Goal: Task Accomplishment & Management: Complete application form

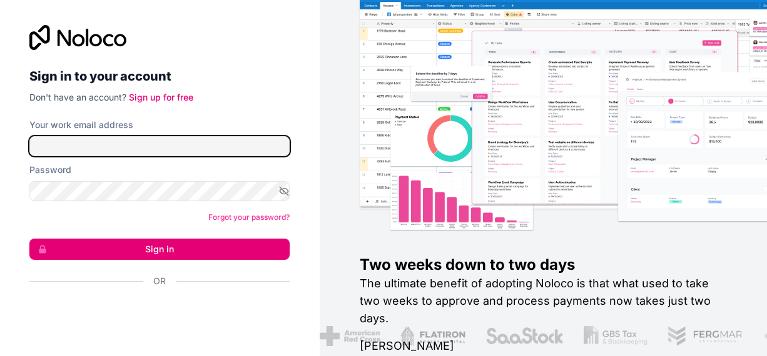
click at [164, 147] on input "Your work email address" at bounding box center [159, 146] width 260 height 20
paste input "[PERSON_NAME][EMAIL_ADDRESS][DOMAIN_NAME]"
type input "[PERSON_NAME][EMAIL_ADDRESS][DOMAIN_NAME]"
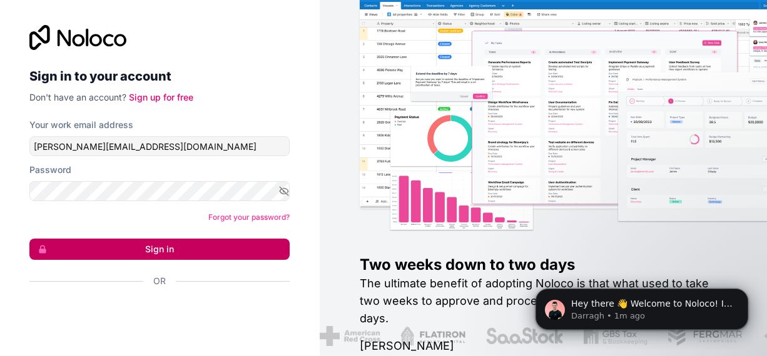
click at [141, 246] on button "Sign in" at bounding box center [159, 249] width 260 height 21
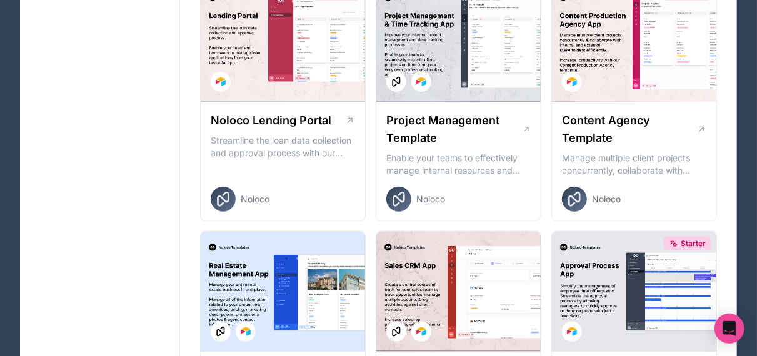
scroll to position [712, 0]
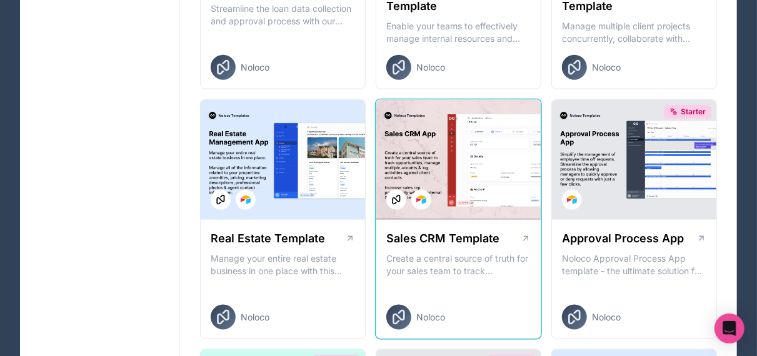
click at [500, 148] on div at bounding box center [458, 160] width 164 height 120
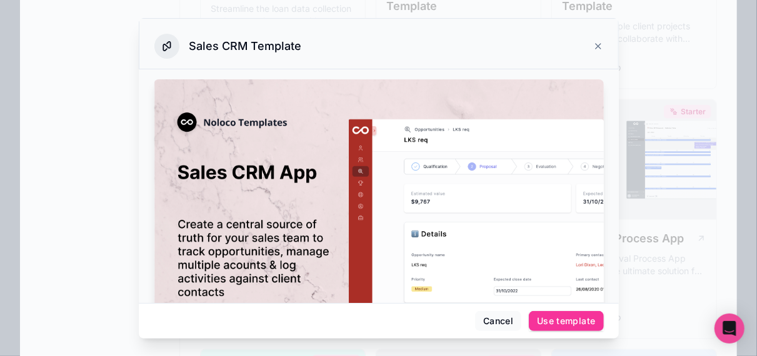
click at [48, 3] on div at bounding box center [378, 178] width 757 height 356
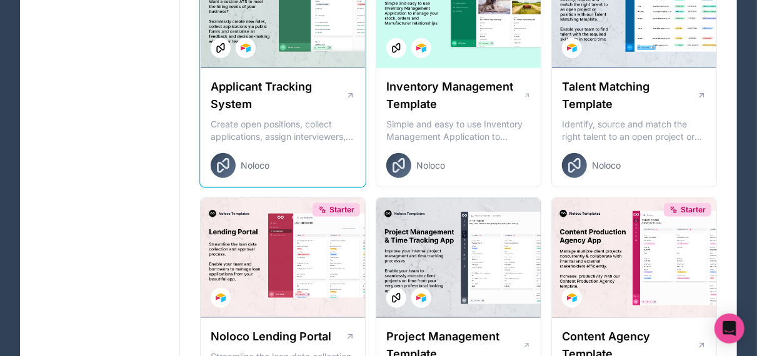
scroll to position [87, 0]
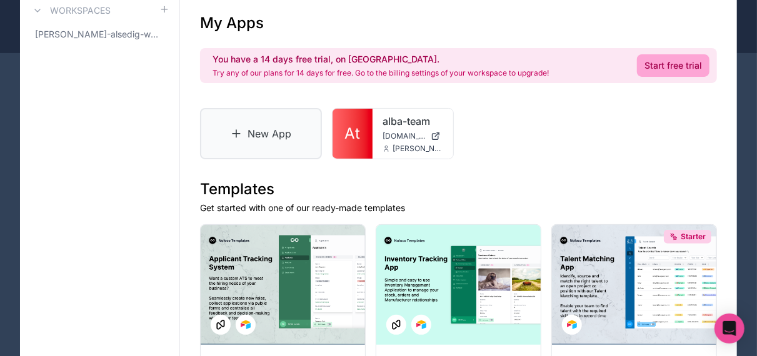
click at [283, 146] on link "New App" at bounding box center [261, 133] width 122 height 51
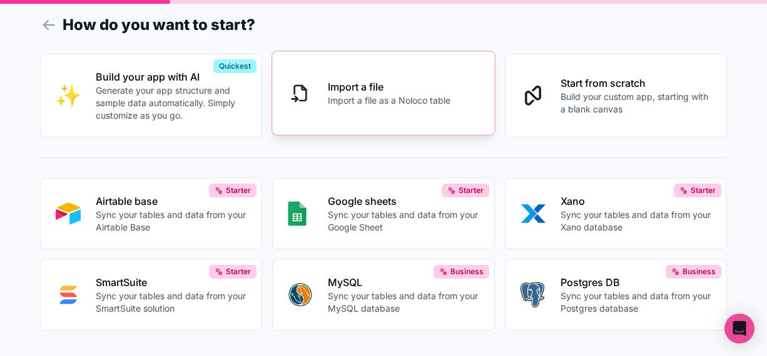
scroll to position [37, 0]
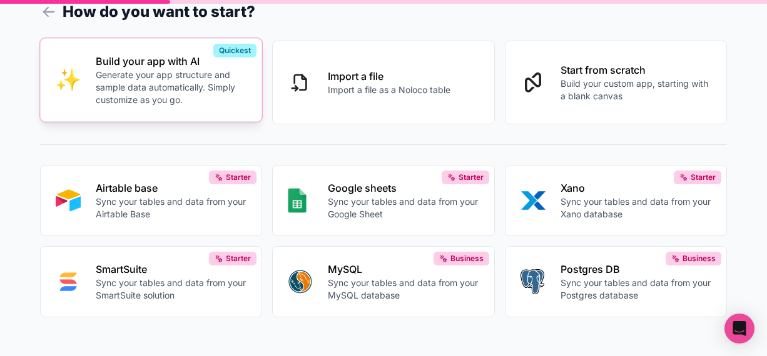
click at [241, 72] on p "Generate your app structure and sample data automatically. Simply customize as …" at bounding box center [171, 88] width 151 height 38
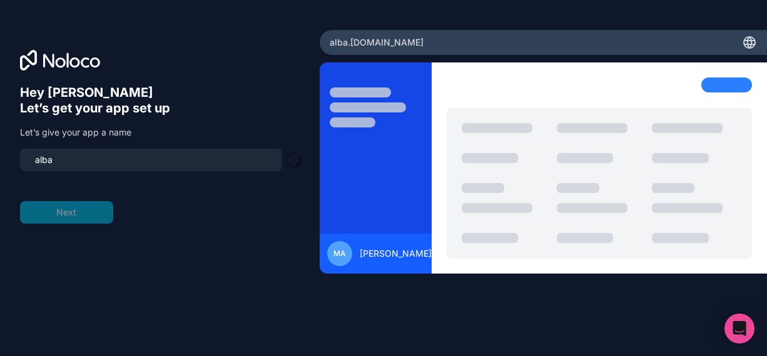
type input "alba-portal"
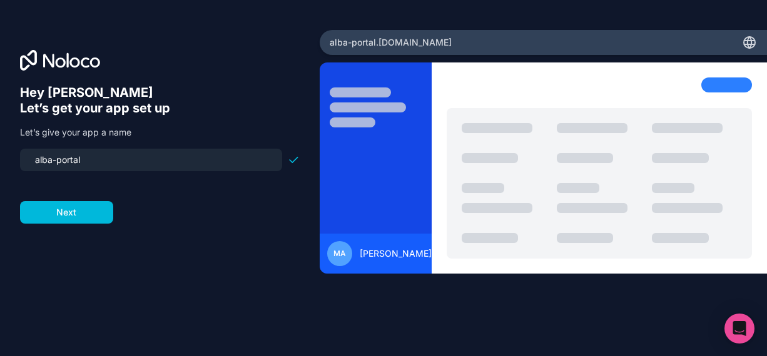
drag, startPoint x: 126, startPoint y: 161, endPoint x: 88, endPoint y: 145, distance: 41.2
click at [88, 145] on div "Hey [PERSON_NAME] 👋 Let’s get your app set up Let’s give your app a name alba-p…" at bounding box center [159, 154] width 279 height 139
click at [83, 219] on button "Next" at bounding box center [66, 212] width 93 height 23
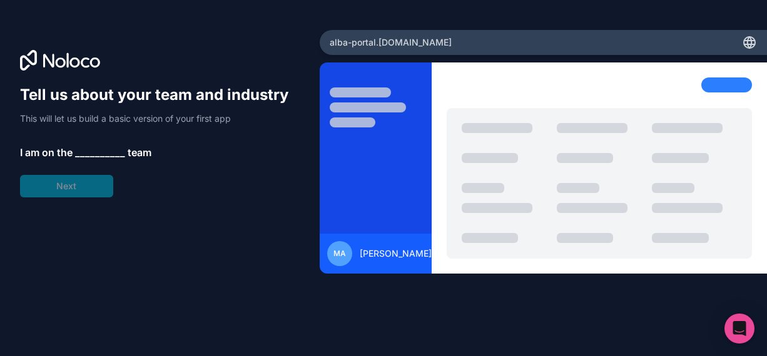
click at [90, 152] on span "__________" at bounding box center [100, 152] width 50 height 15
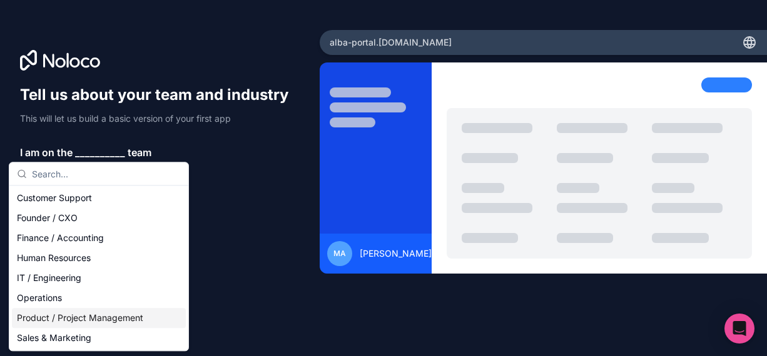
click at [82, 316] on div "Product / Project Management" at bounding box center [99, 318] width 174 height 20
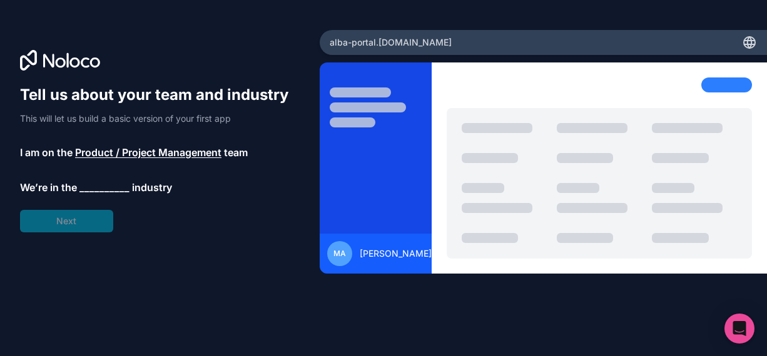
click at [104, 189] on span "__________" at bounding box center [104, 187] width 50 height 15
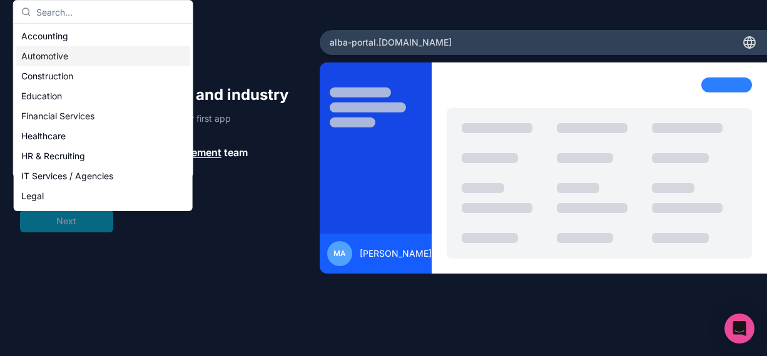
click at [74, 61] on div "Automotive" at bounding box center [103, 56] width 174 height 20
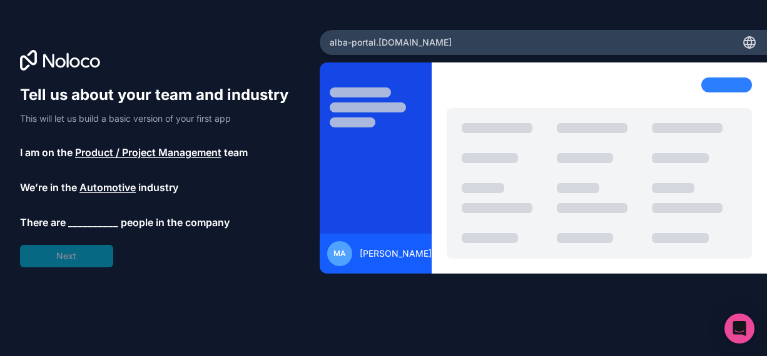
click at [79, 221] on span "__________" at bounding box center [93, 222] width 50 height 15
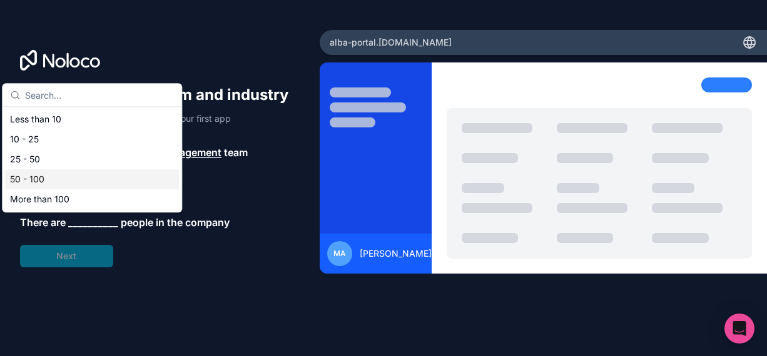
click at [61, 183] on div "50 - 100" at bounding box center [92, 179] width 174 height 20
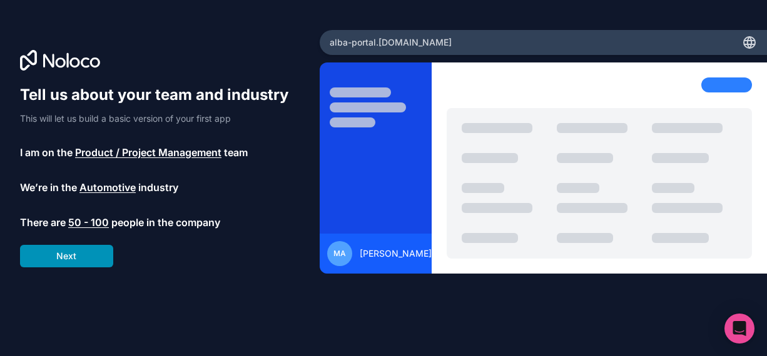
click at [69, 252] on button "Next" at bounding box center [66, 256] width 93 height 23
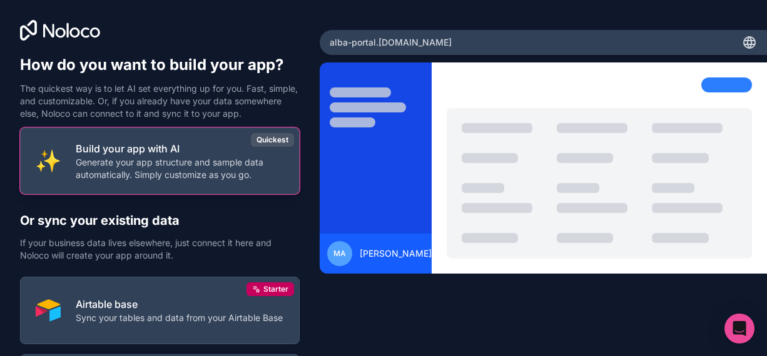
click at [104, 181] on p "Generate your app structure and sample data automatically. Simply customize as …" at bounding box center [180, 168] width 208 height 25
click at [105, 179] on p "Generate your app structure and sample data automatically. Simply customize as …" at bounding box center [180, 168] width 208 height 25
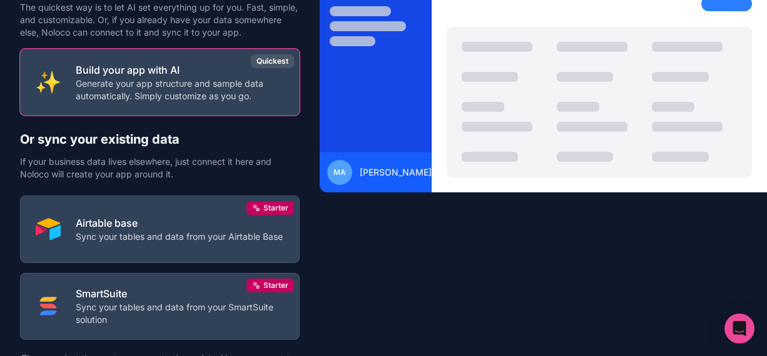
scroll to position [125, 0]
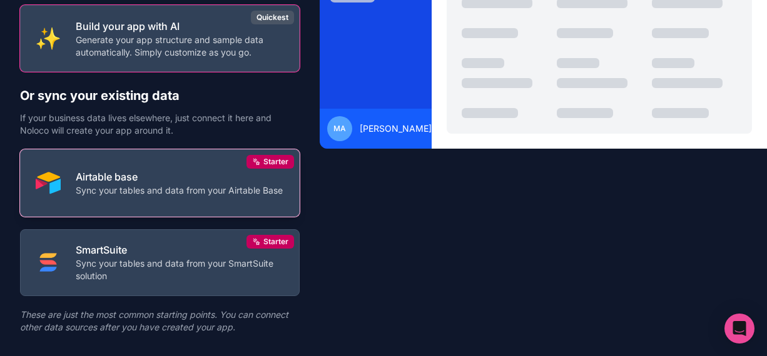
click at [202, 182] on p "Airtable base" at bounding box center [179, 176] width 207 height 15
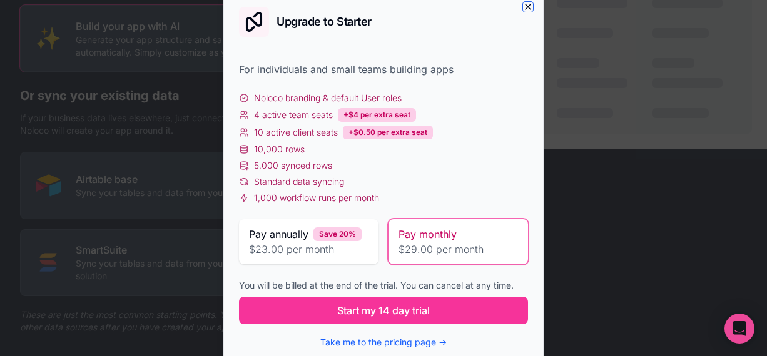
click at [530, 8] on icon "button" at bounding box center [528, 7] width 10 height 10
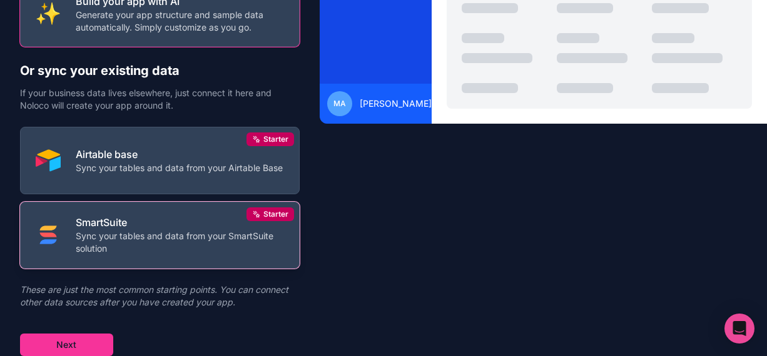
scroll to position [161, 0]
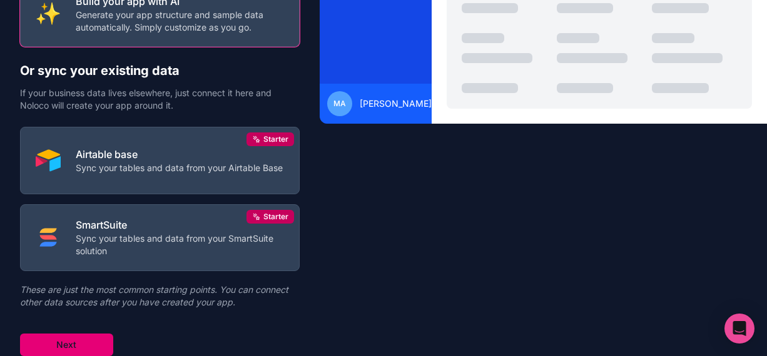
click at [49, 344] on button "Next" at bounding box center [66, 345] width 93 height 23
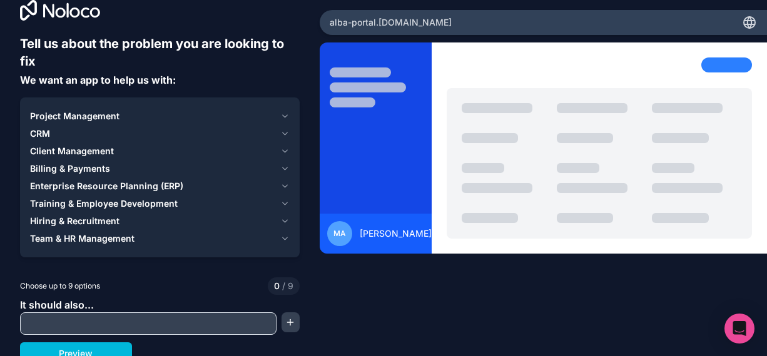
scroll to position [29, 0]
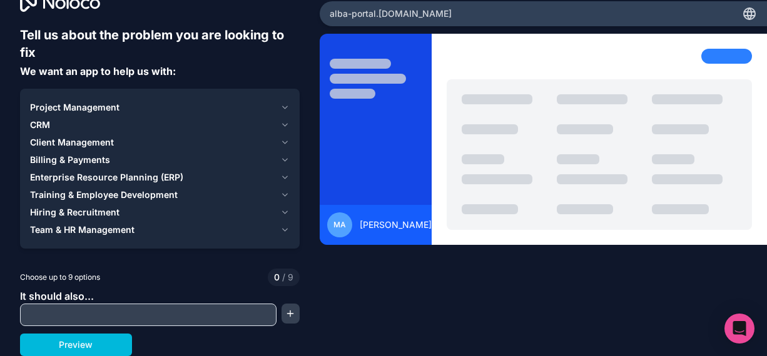
click at [61, 228] on span "Team & HR Management" at bounding box center [82, 230] width 104 height 13
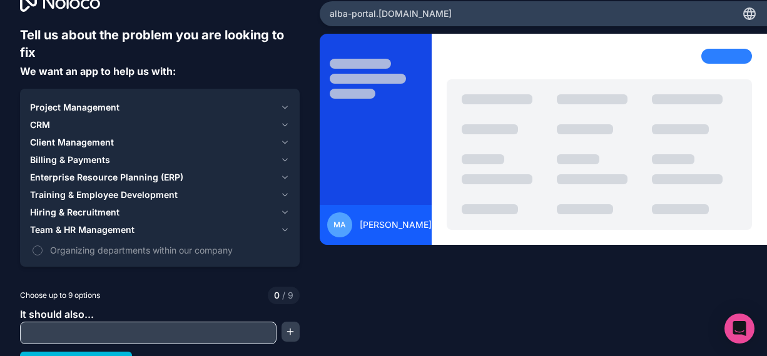
click at [34, 247] on button "Organizing departments within our company" at bounding box center [38, 251] width 10 height 10
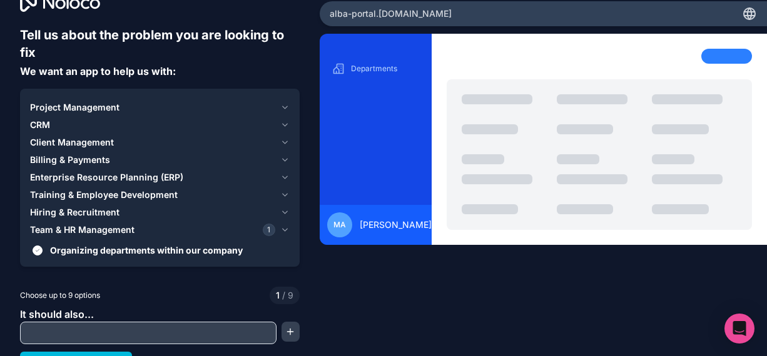
click at [53, 213] on span "Hiring & Recruitment" at bounding box center [74, 212] width 89 height 13
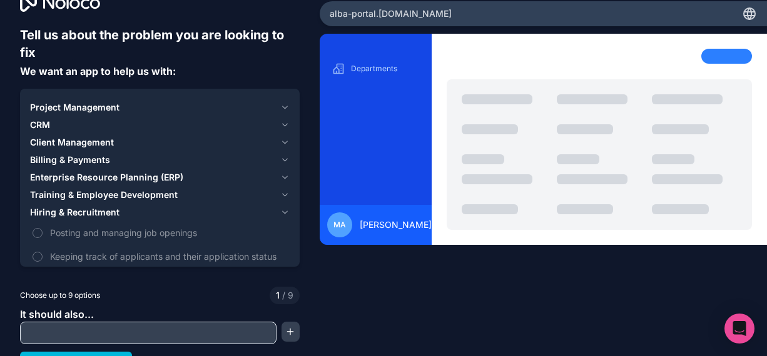
click at [41, 233] on button "Posting and managing job openings" at bounding box center [38, 233] width 10 height 10
click at [36, 256] on button "Keeping track of applicants and their application status" at bounding box center [38, 257] width 10 height 10
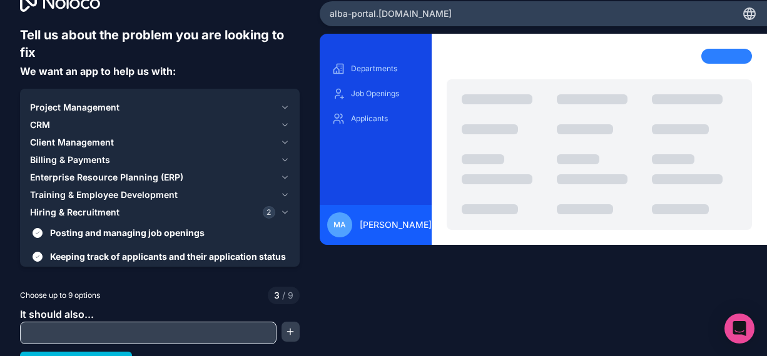
click at [46, 211] on span "Hiring & Recruitment" at bounding box center [74, 212] width 89 height 13
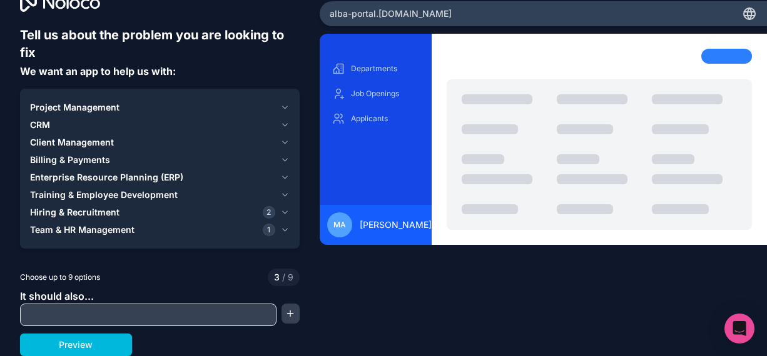
click at [41, 198] on span "Training & Employee Development" at bounding box center [104, 195] width 148 height 13
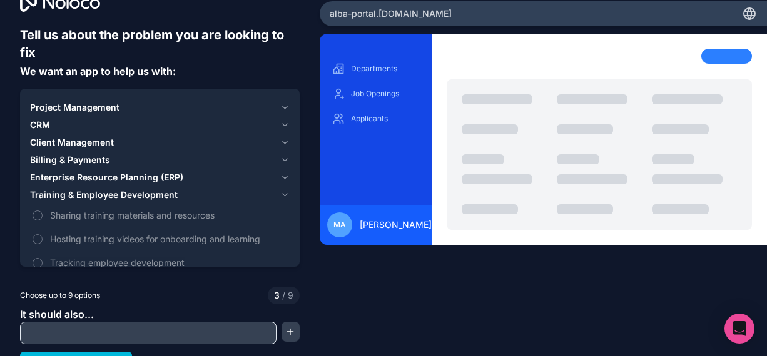
click at [38, 211] on button "Sharing training materials and resources" at bounding box center [38, 216] width 10 height 10
click at [39, 237] on button "Hosting training videos for onboarding and learning" at bounding box center [38, 239] width 10 height 10
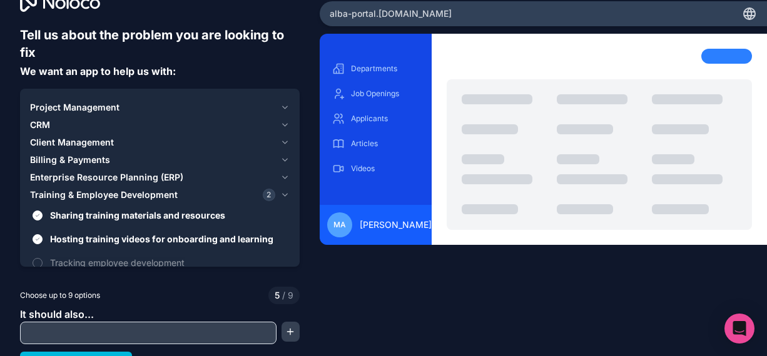
click at [36, 259] on button "Tracking employee development" at bounding box center [38, 263] width 10 height 10
click at [41, 172] on span "Enterprise Resource Planning (ERP)" at bounding box center [106, 177] width 153 height 13
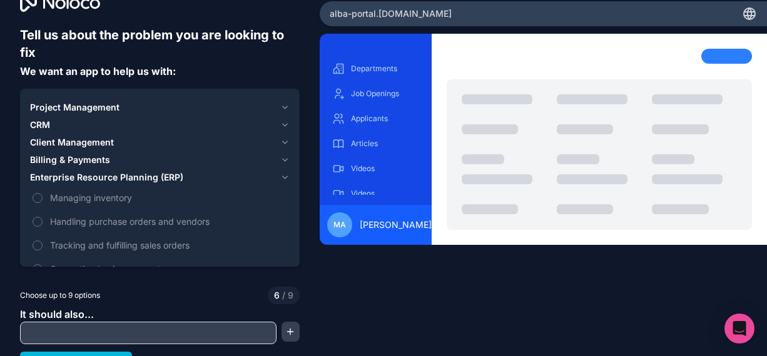
click at [40, 198] on button "Managing inventory" at bounding box center [38, 198] width 10 height 10
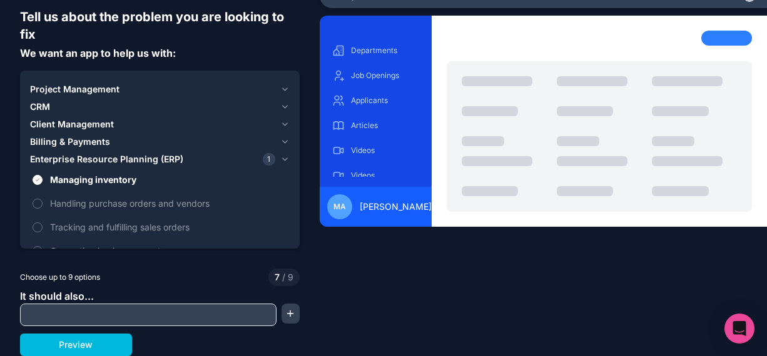
click at [31, 228] on label "Tracking and fulfilling sales orders" at bounding box center [159, 227] width 259 height 23
click at [33, 228] on button "Tracking and fulfilling sales orders" at bounding box center [38, 228] width 10 height 10
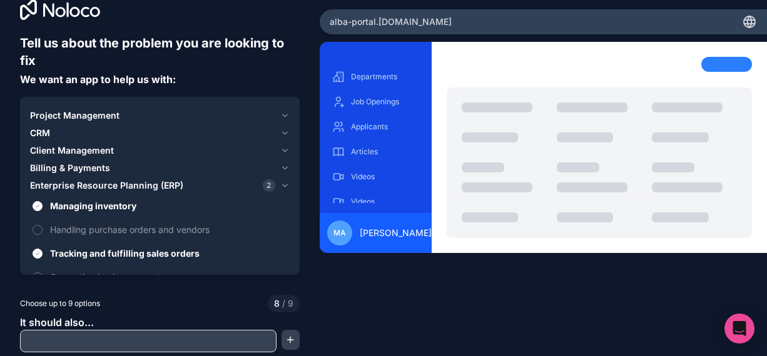
scroll to position [0, 0]
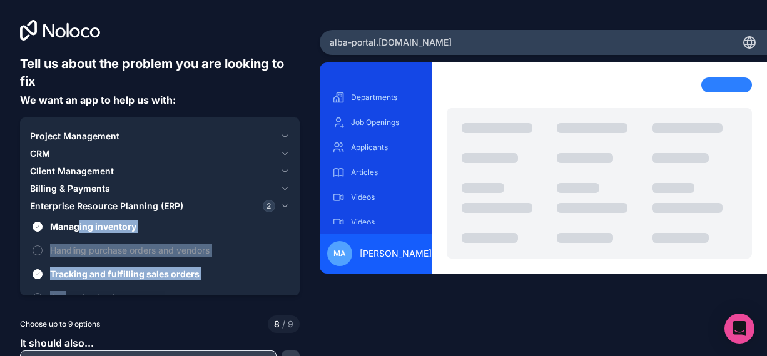
drag, startPoint x: 71, startPoint y: 285, endPoint x: 80, endPoint y: 223, distance: 62.5
click at [80, 223] on div "Managing inventory Handling purchase orders and vendors Tracking and fulfilling…" at bounding box center [159, 262] width 259 height 94
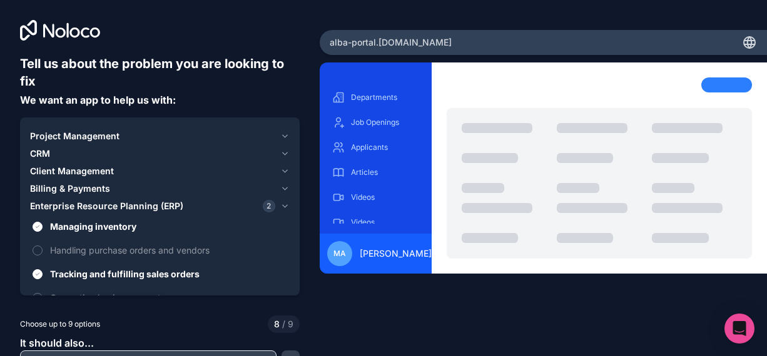
click at [49, 228] on label "Managing inventory" at bounding box center [159, 226] width 259 height 23
click at [43, 228] on button "Managing inventory" at bounding box center [38, 227] width 10 height 10
click at [49, 230] on label "Managing inventory" at bounding box center [159, 226] width 259 height 23
click at [43, 230] on button "Managing inventory" at bounding box center [38, 227] width 10 height 10
click at [36, 154] on span "CRM" at bounding box center [40, 154] width 20 height 13
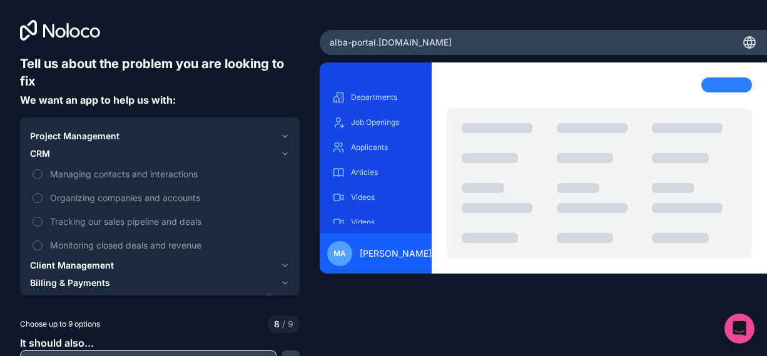
click at [37, 176] on button "Managing contacts and interactions" at bounding box center [38, 174] width 10 height 10
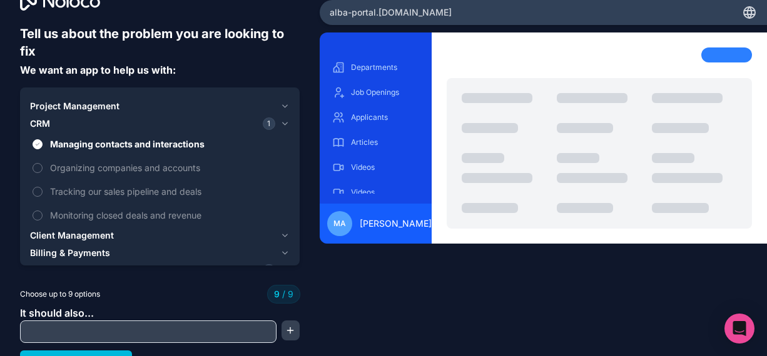
scroll to position [47, 0]
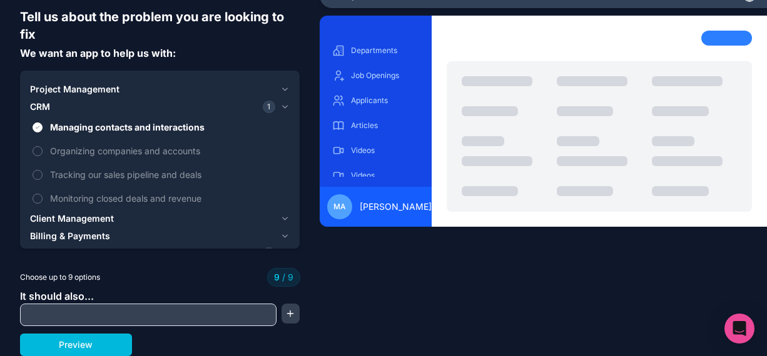
click at [54, 220] on span "Client Management" at bounding box center [72, 219] width 84 height 13
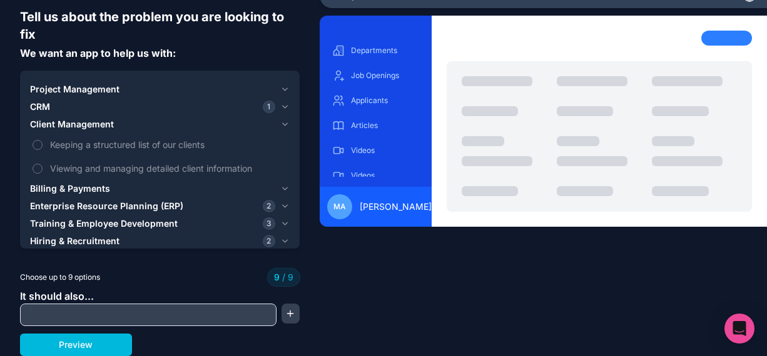
click at [101, 209] on span "Enterprise Resource Planning (ERP)" at bounding box center [106, 206] width 153 height 13
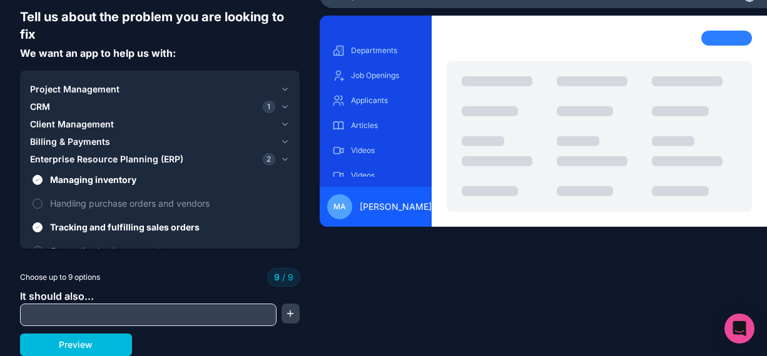
click at [36, 230] on button "Tracking and fulfilling sales orders" at bounding box center [38, 228] width 10 height 10
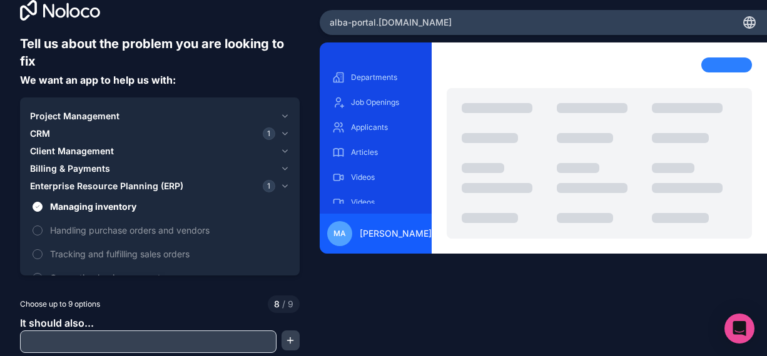
scroll to position [0, 0]
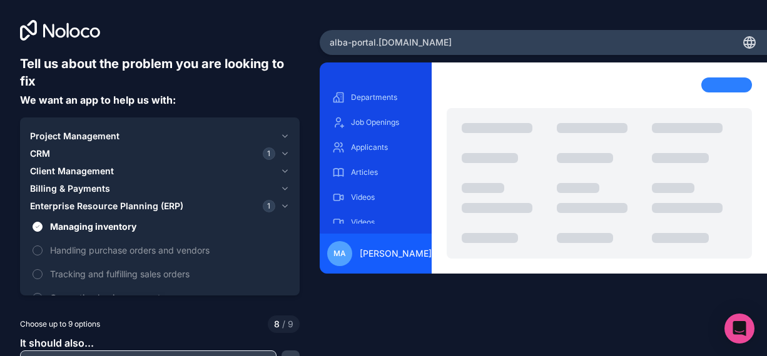
click at [52, 145] on button "CRM 1" at bounding box center [159, 154] width 259 height 18
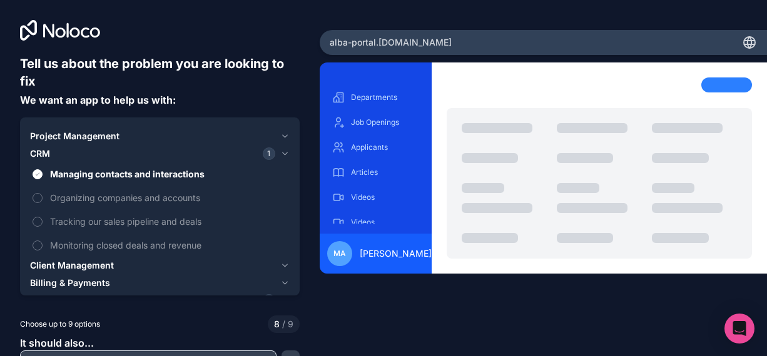
click at [54, 199] on span "Organizing companies and accounts" at bounding box center [168, 197] width 237 height 13
click at [43, 199] on button "Organizing companies and accounts" at bounding box center [38, 198] width 10 height 10
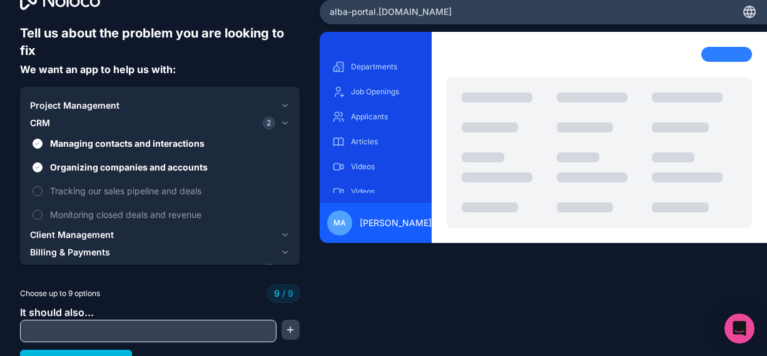
scroll to position [47, 0]
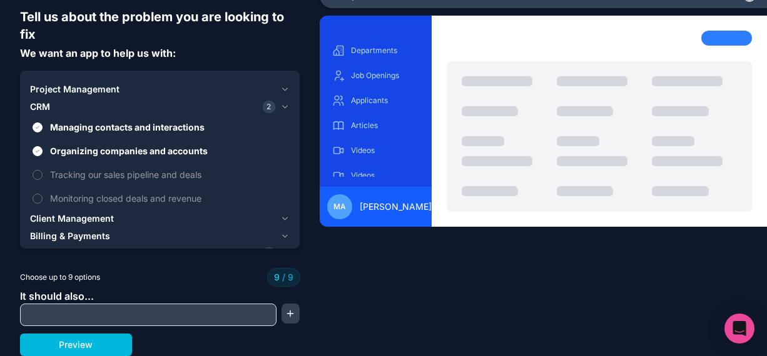
click at [86, 312] on input "text" at bounding box center [148, 315] width 250 height 18
click at [79, 316] on input "text" at bounding box center [148, 315] width 250 height 18
type input "h"
type input "Home"
click at [272, 319] on div "Home" at bounding box center [159, 315] width 279 height 23
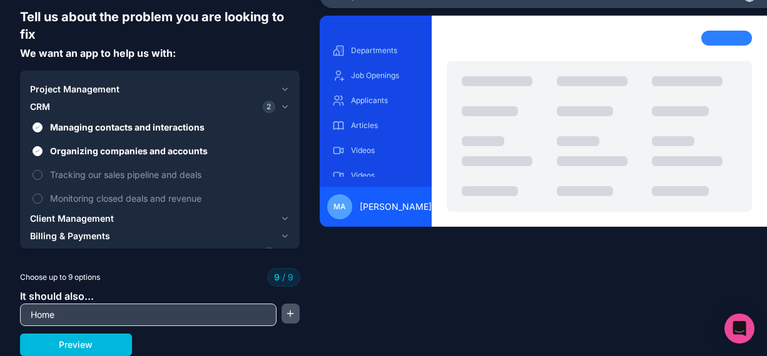
click at [283, 318] on button "button" at bounding box center [290, 314] width 18 height 20
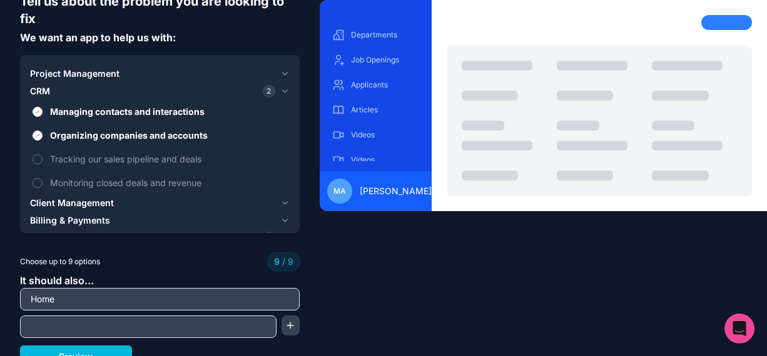
scroll to position [74, 0]
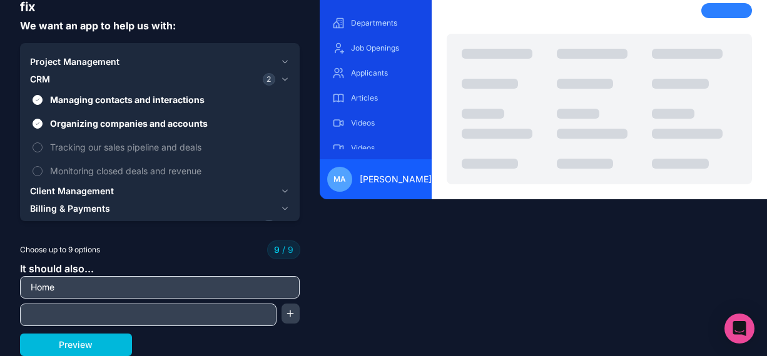
click at [162, 311] on input "text" at bounding box center [148, 315] width 250 height 18
type input "n"
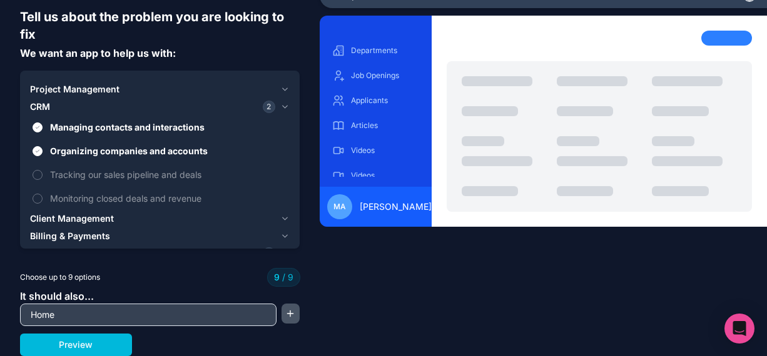
click at [288, 319] on button "button" at bounding box center [290, 314] width 18 height 20
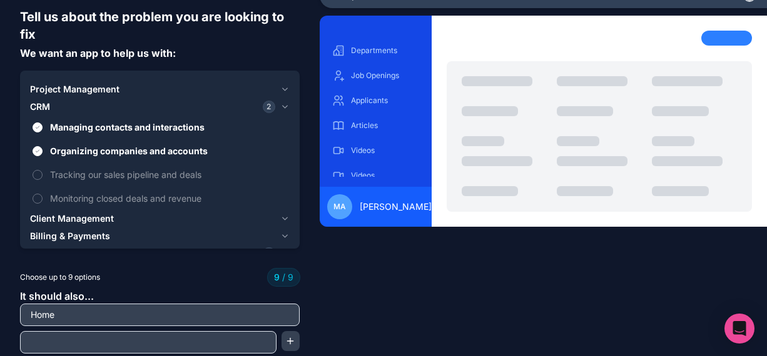
click at [100, 346] on input "text" at bounding box center [148, 343] width 250 height 18
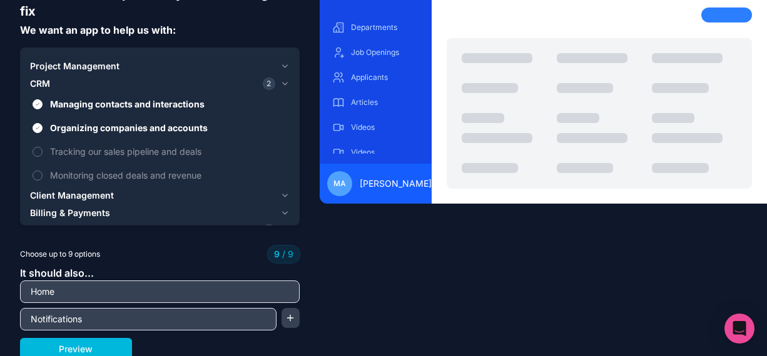
scroll to position [74, 0]
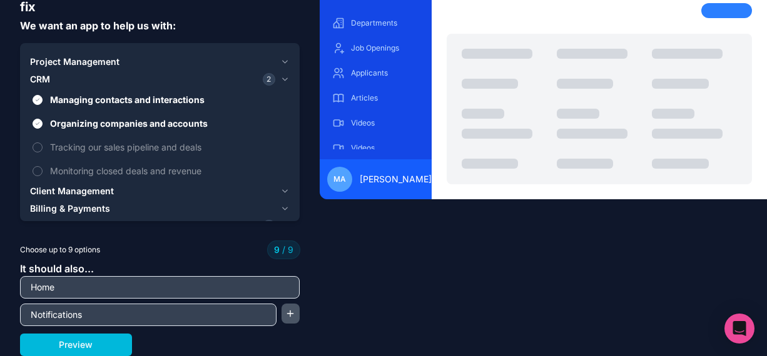
type input "Notifications"
click at [282, 323] on button "button" at bounding box center [290, 314] width 18 height 20
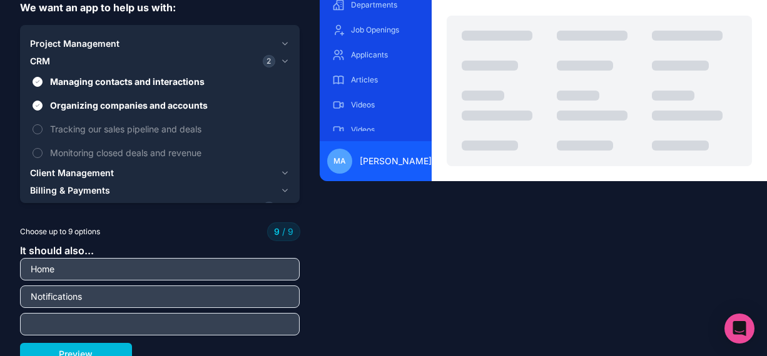
scroll to position [102, 0]
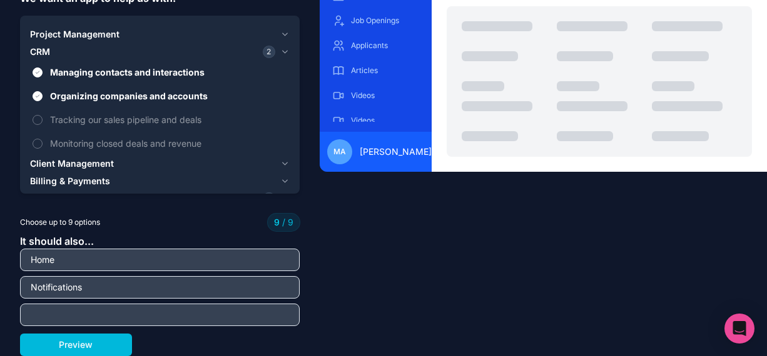
click at [49, 317] on input "text" at bounding box center [159, 315] width 273 height 18
type input "AIA"
click at [71, 348] on button "Preview" at bounding box center [76, 345] width 112 height 23
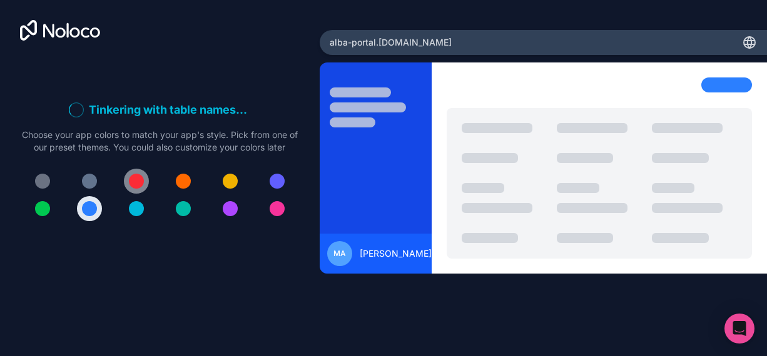
click at [138, 183] on div at bounding box center [136, 181] width 15 height 15
